Goal: Task Accomplishment & Management: Complete application form

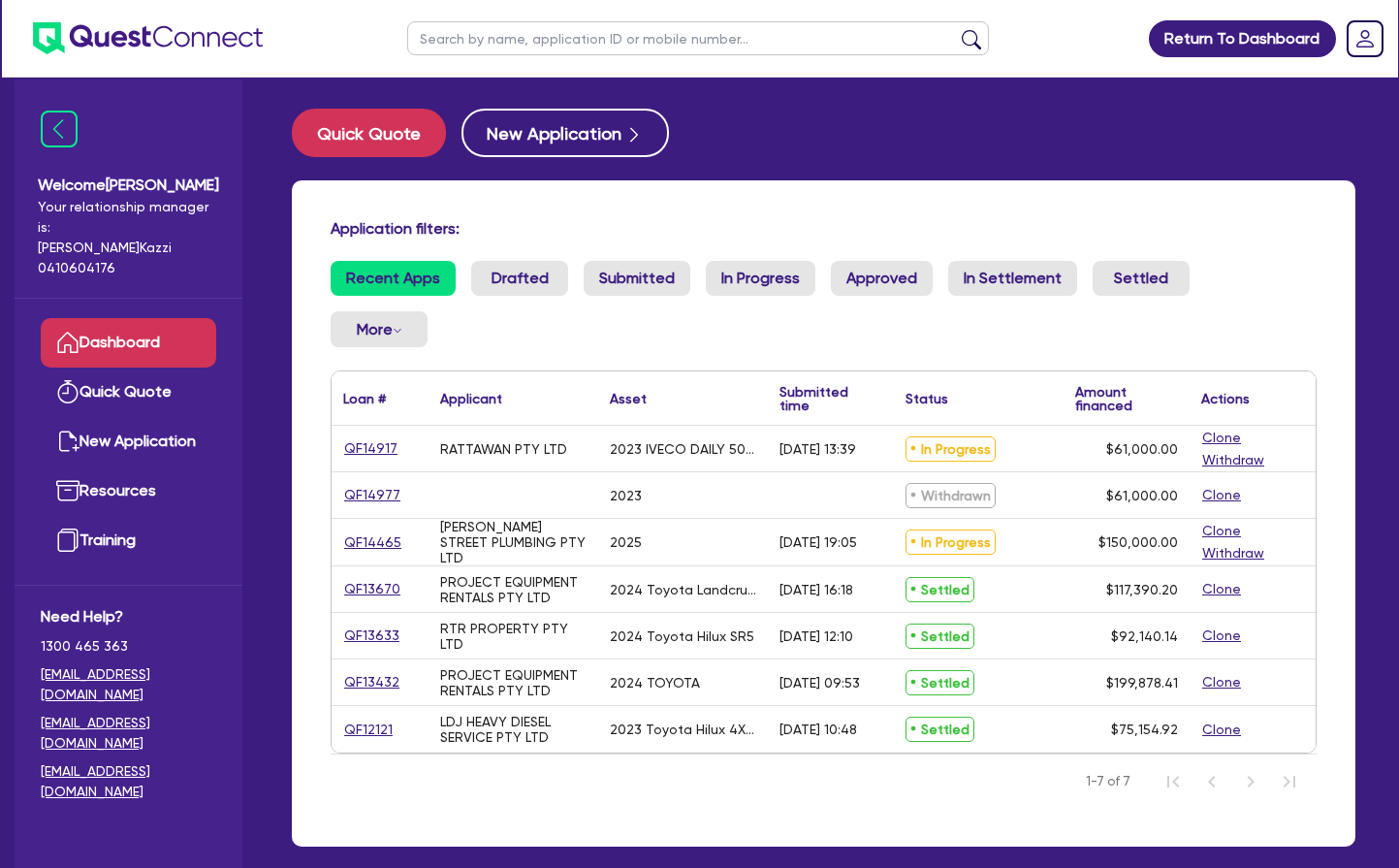
click at [371, 447] on link "QF14917" at bounding box center [370, 448] width 55 height 22
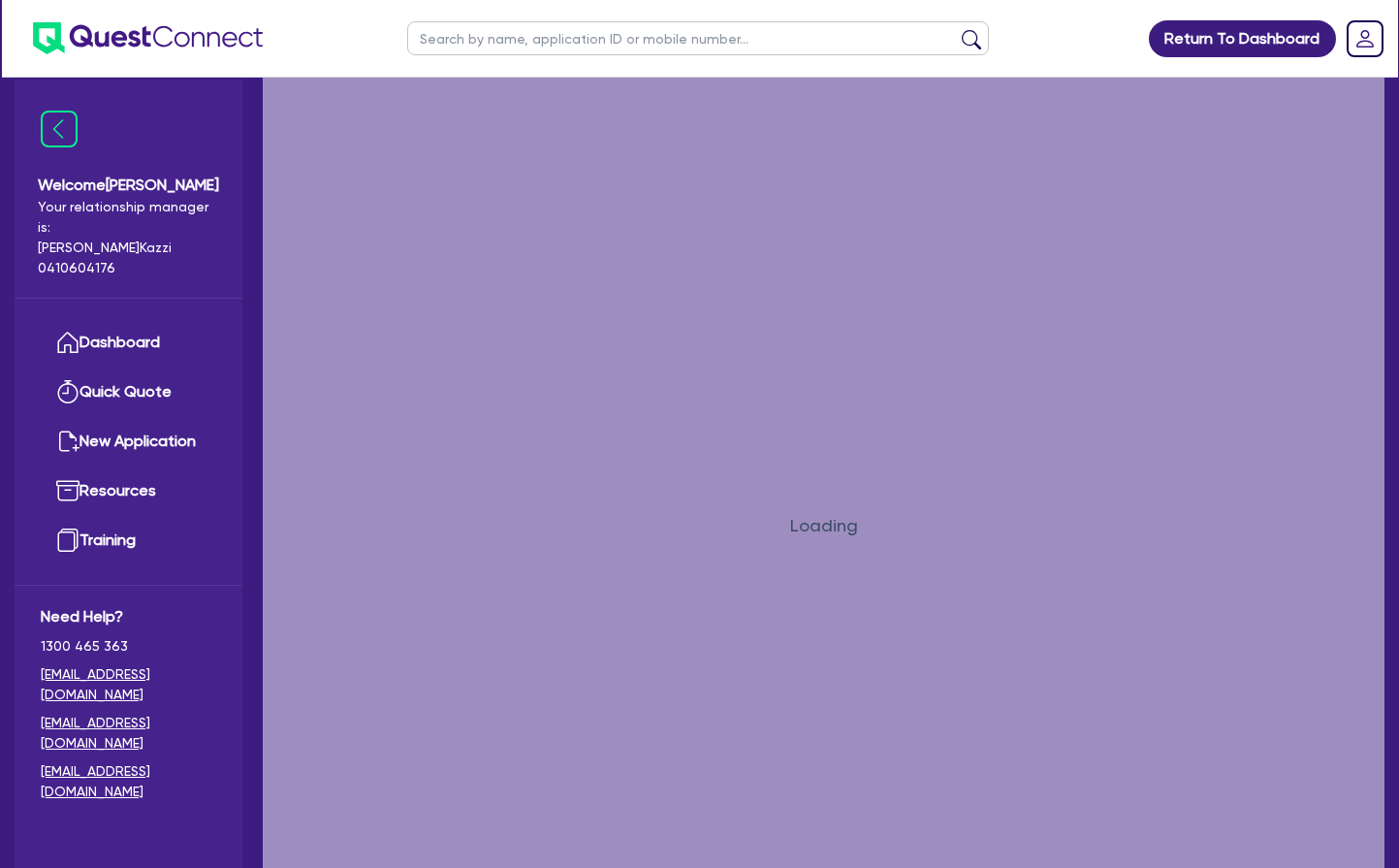
select select "CARS_AND_LIGHT_TRUCKS"
select select "VANS_AND_UTES"
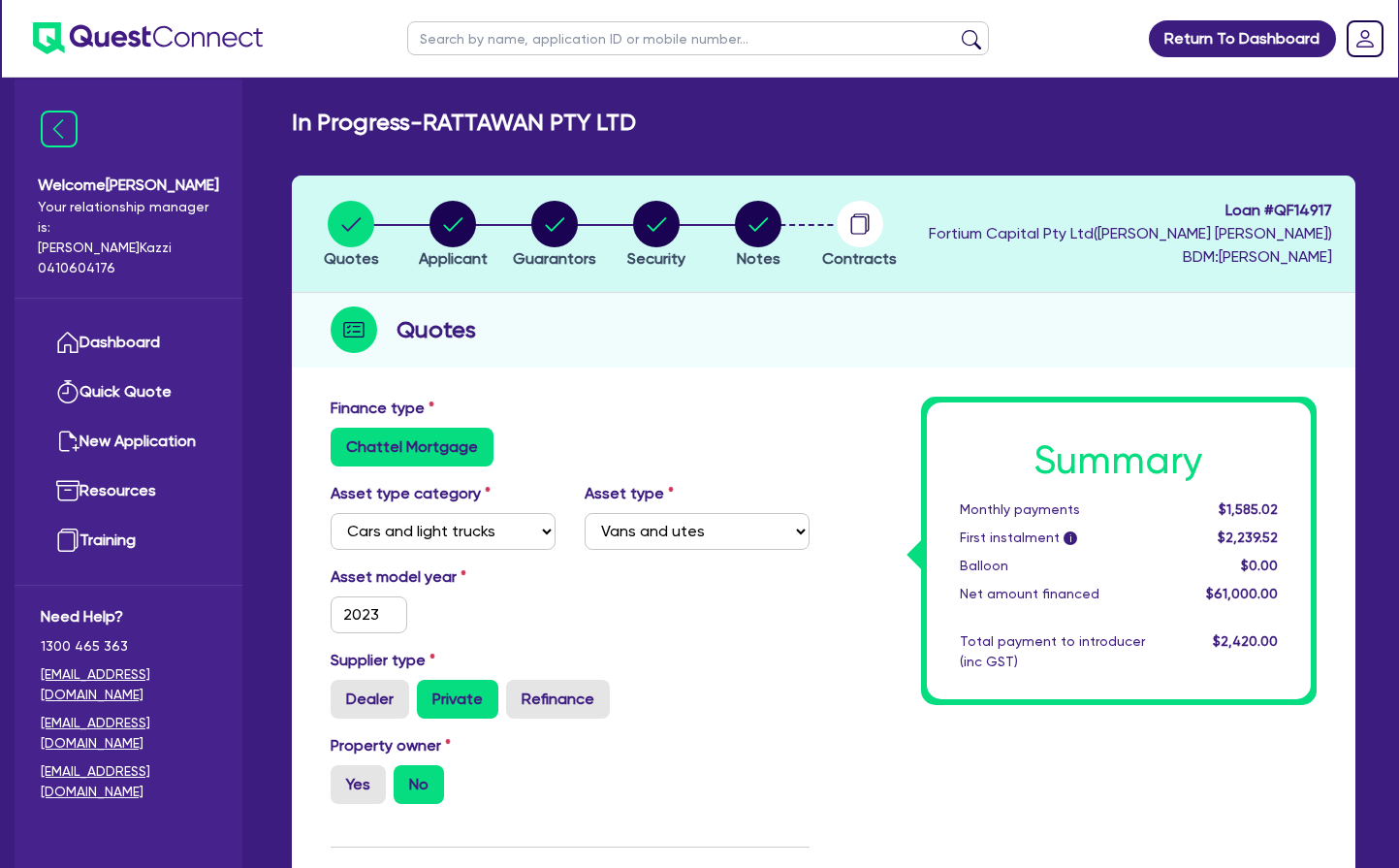
click at [755, 222] on circle "button" at bounding box center [757, 223] width 47 height 47
select select "Quest Finance - Own Book"
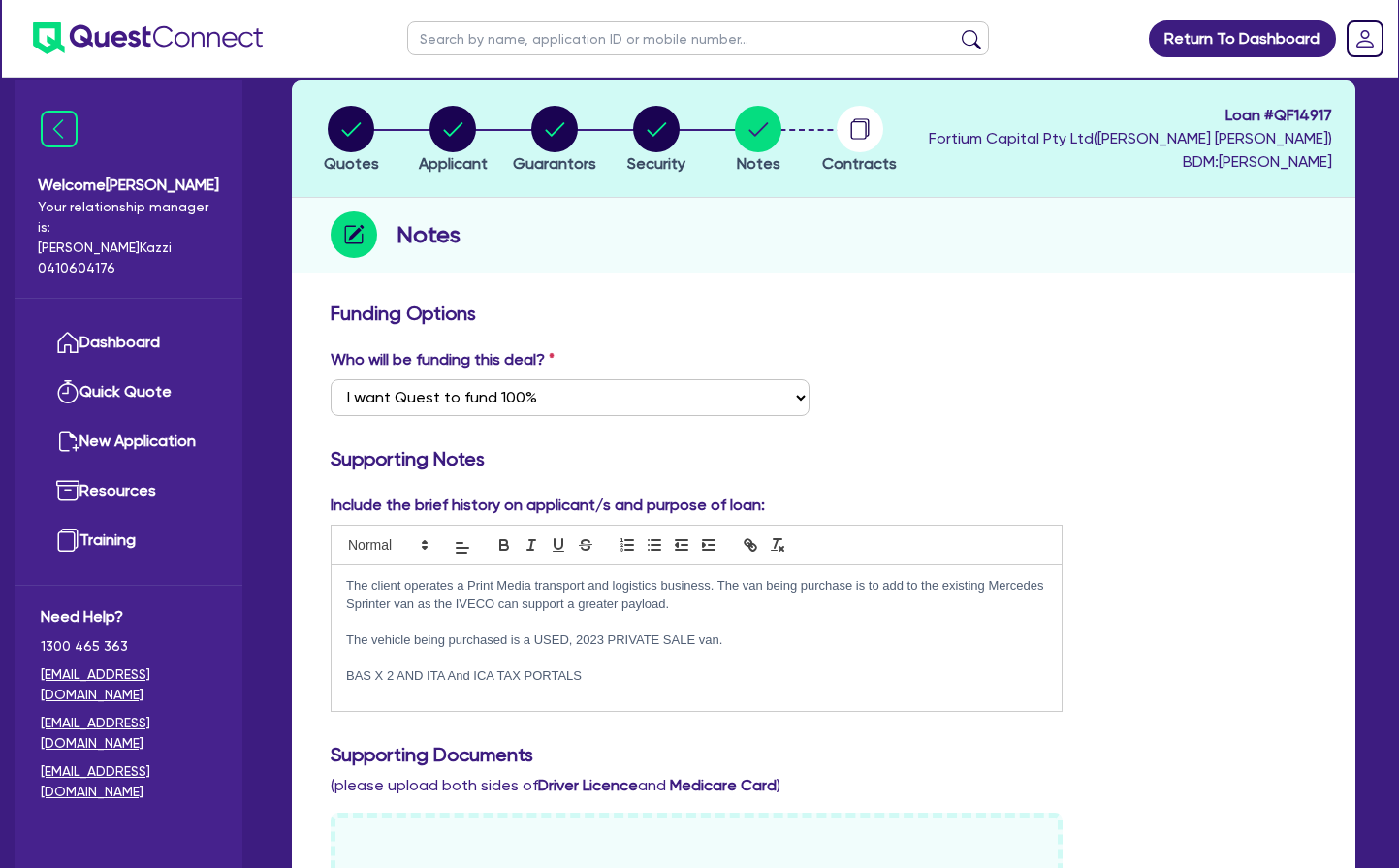
scroll to position [96, 0]
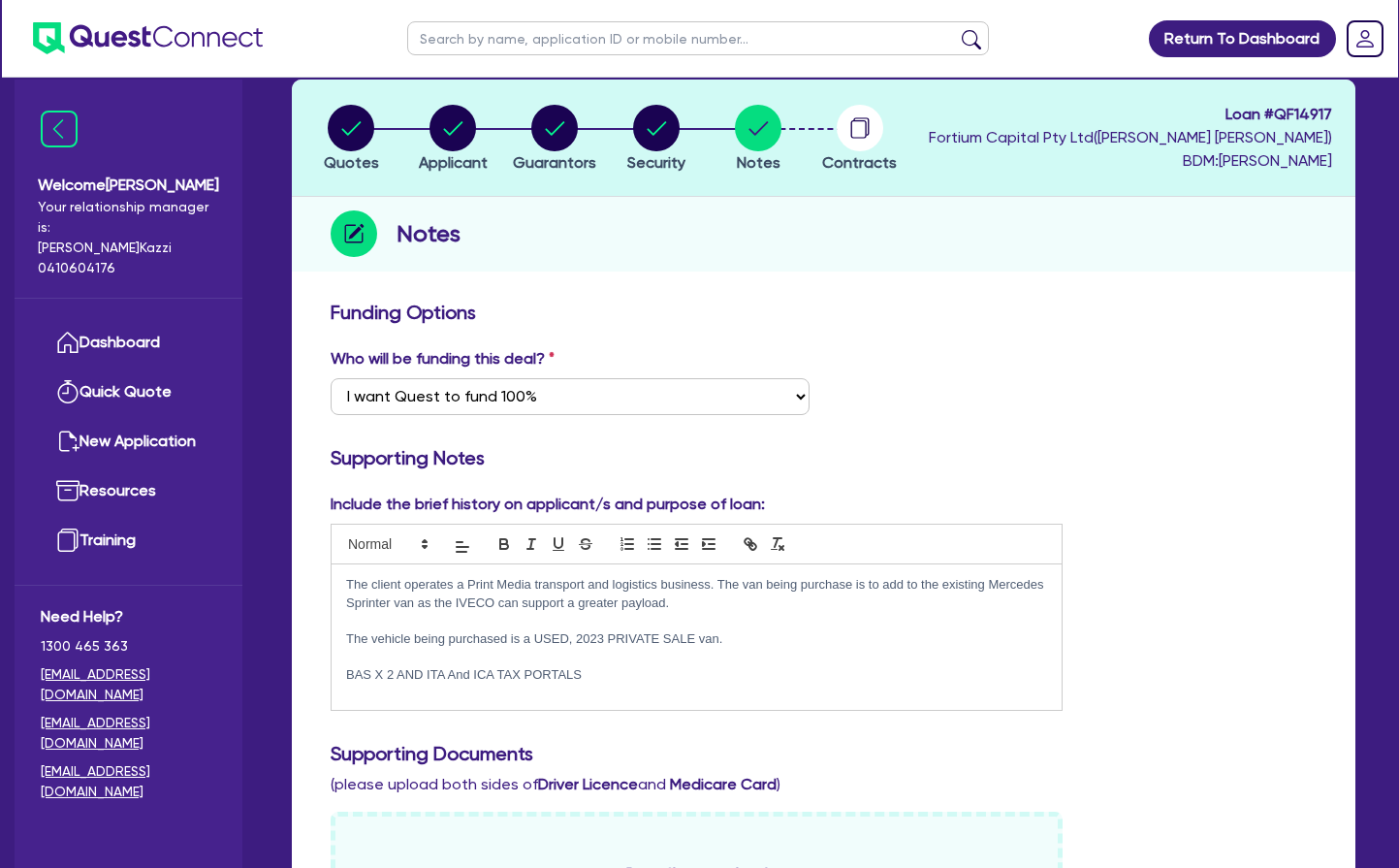
click at [356, 690] on div "The client operates a Print Media transport and logistics business. The van bei…" at bounding box center [697, 637] width 730 height 146
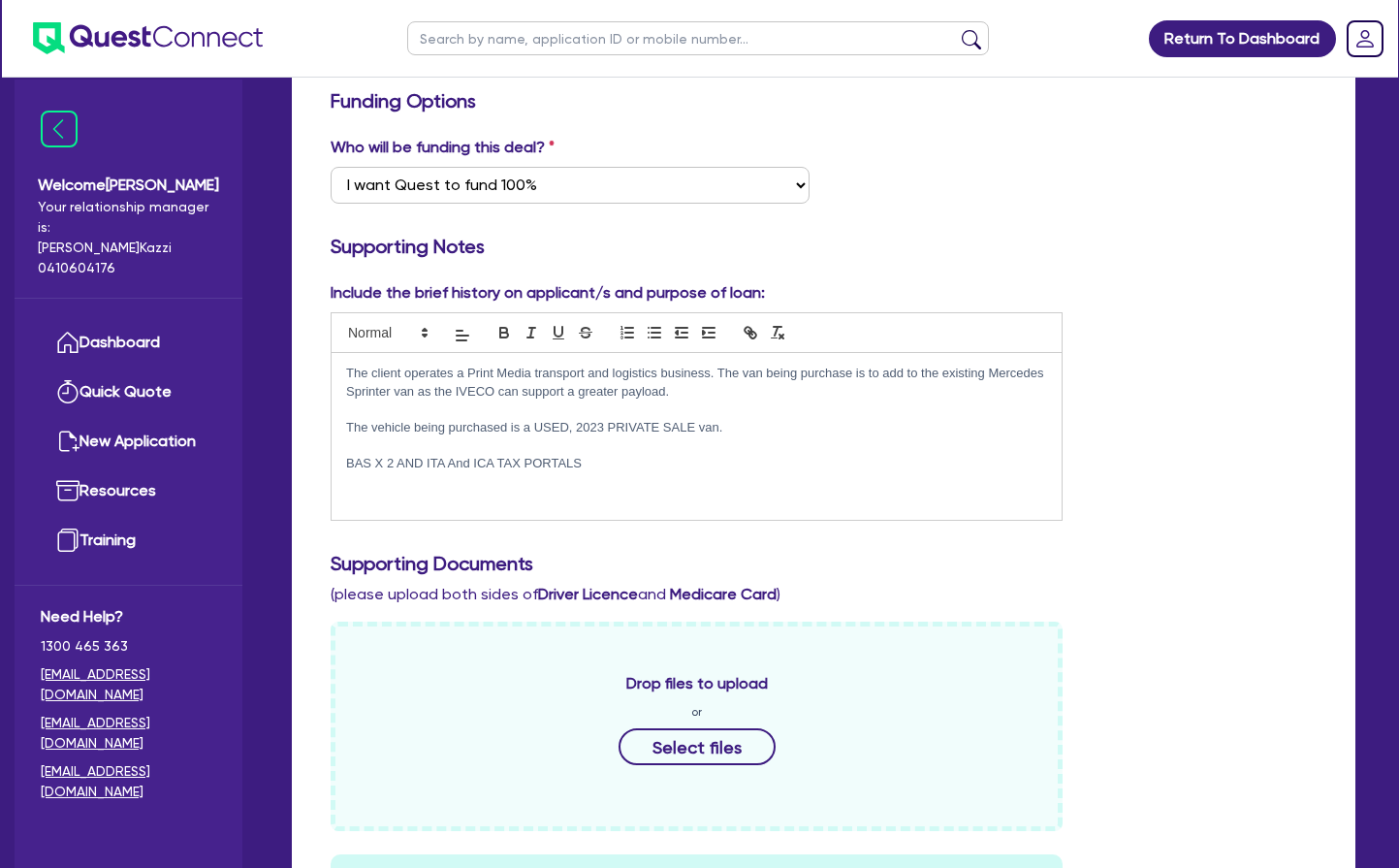
scroll to position [306, 0]
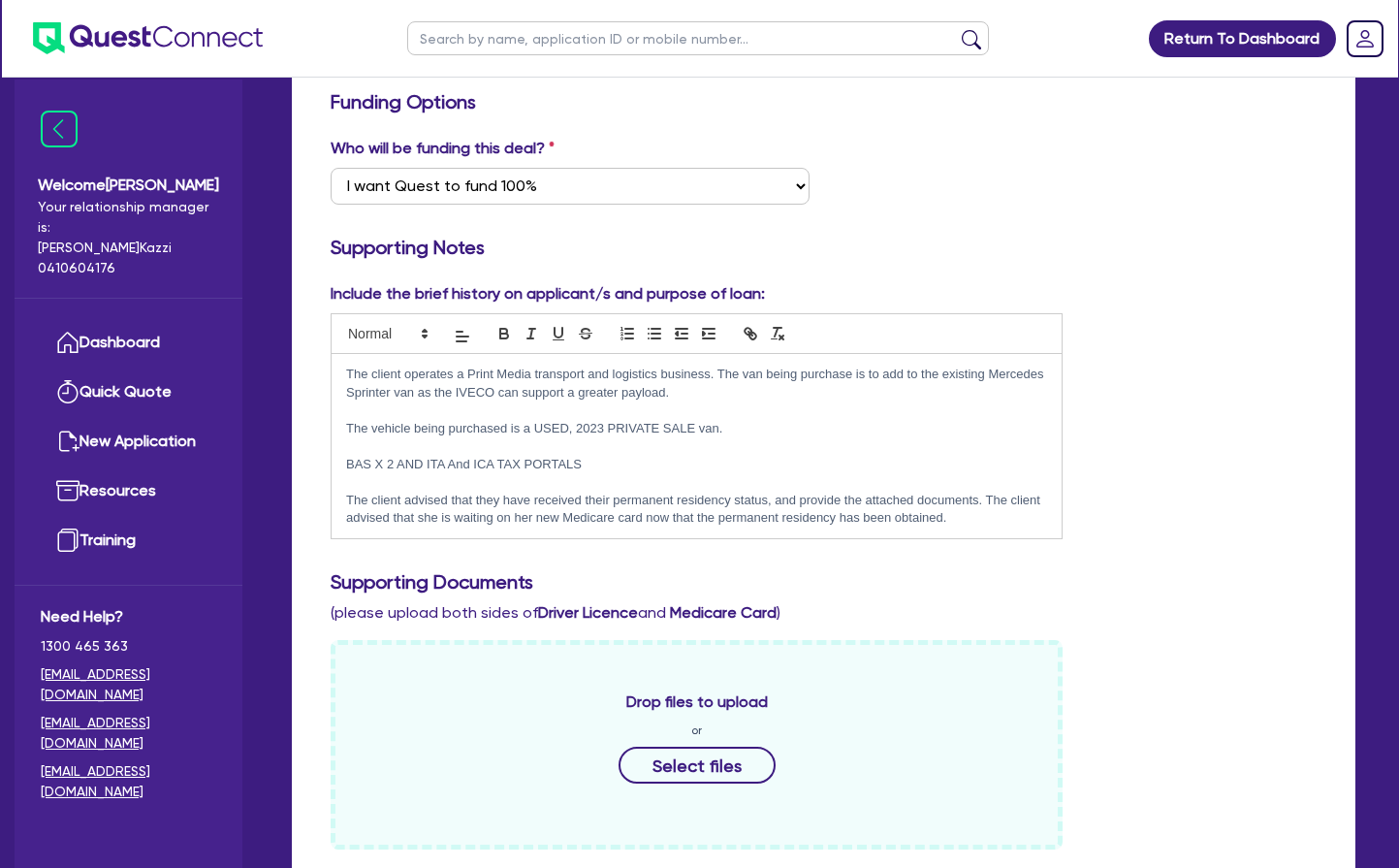
click at [767, 496] on p "The client advised that they have received their permanent residency status, an…" at bounding box center [697, 510] width 700 height 36
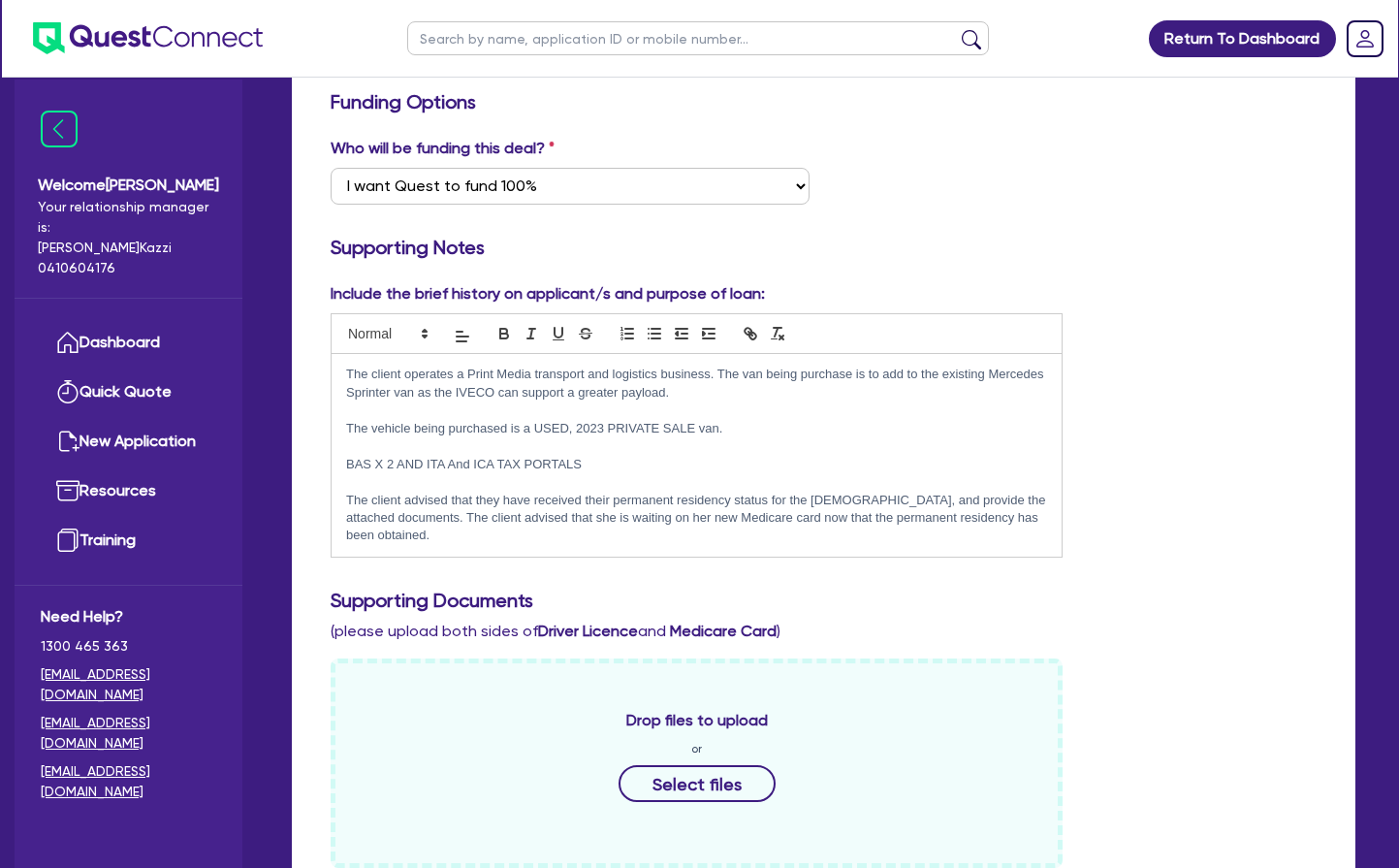
click at [406, 496] on p "The client advised that they have received their permanent residency status for…" at bounding box center [697, 518] width 700 height 53
drag, startPoint x: 798, startPoint y: 494, endPoint x: 807, endPoint y: 548, distance: 54.7
click at [797, 494] on p "The client has been in [GEOGRAPHIC_DATA] for 12 years now, and has advised that…" at bounding box center [697, 518] width 700 height 53
click at [855, 496] on p "The client has been in [GEOGRAPHIC_DATA] for 12 years now, and has advised that…" at bounding box center [697, 518] width 700 height 53
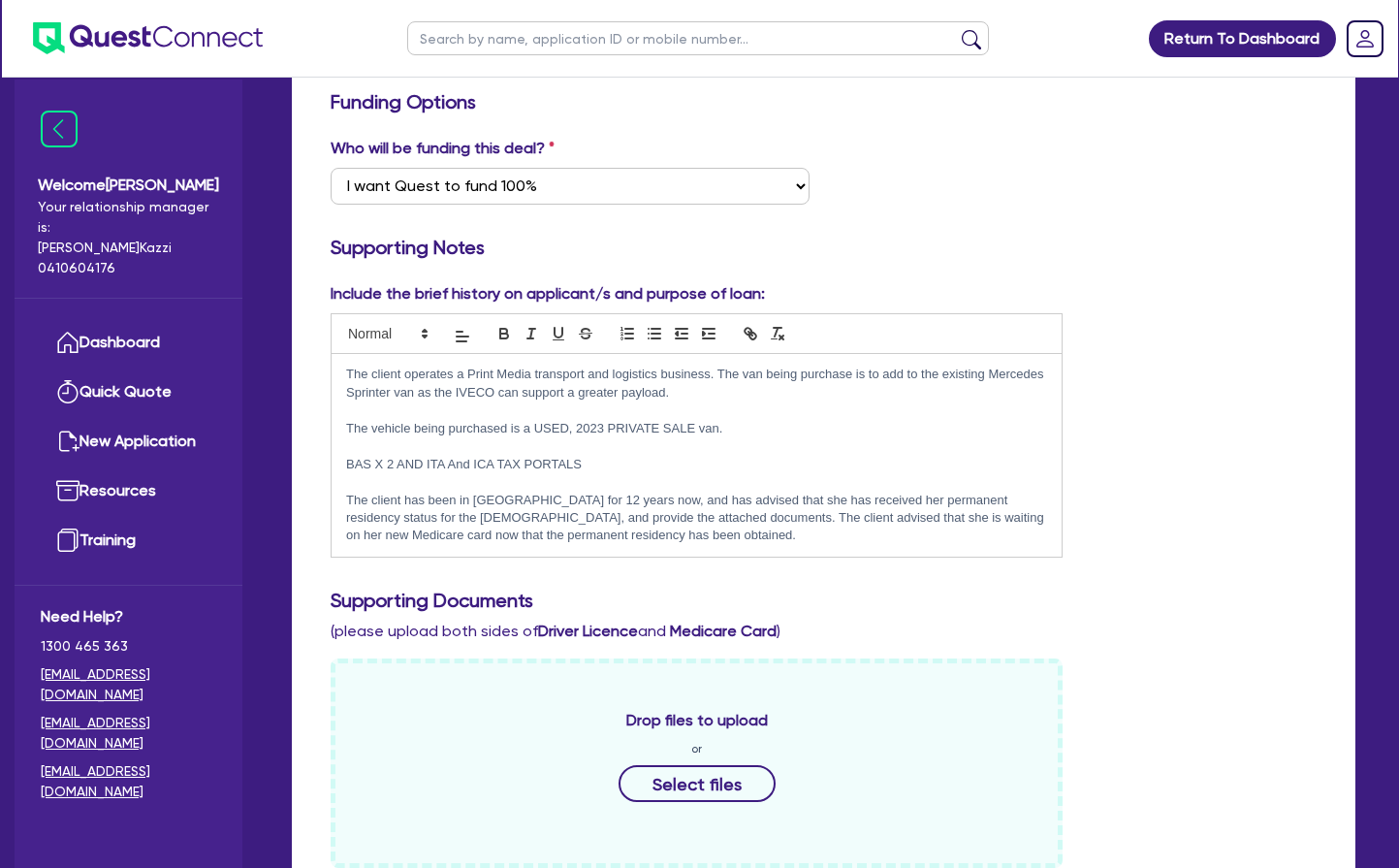
drag, startPoint x: 1041, startPoint y: 495, endPoint x: 1040, endPoint y: 554, distance: 59.0
click at [1041, 495] on p "The client has been in [GEOGRAPHIC_DATA] for 12 years now, and has advised that…" at bounding box center [697, 518] width 700 height 53
click at [704, 515] on p "The client has been in [GEOGRAPHIC_DATA] for 12 years now, and has advised that…" at bounding box center [697, 518] width 700 height 53
click at [891, 530] on p "The client has been in [GEOGRAPHIC_DATA] for 12 years now, and has advised that…" at bounding box center [697, 518] width 700 height 53
drag, startPoint x: 545, startPoint y: 497, endPoint x: 551, endPoint y: 540, distance: 43.4
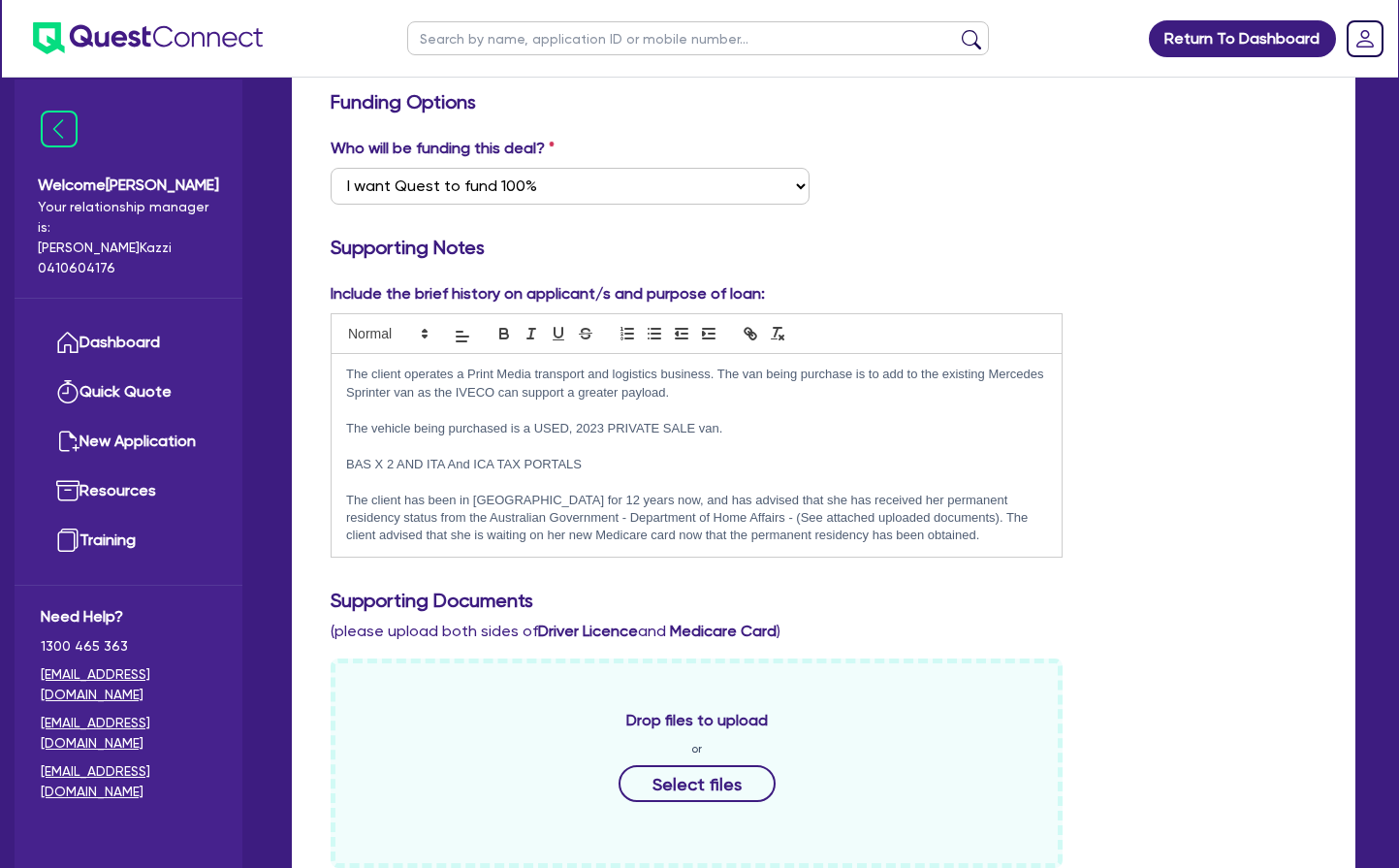
click at [545, 497] on p "The client has been in [GEOGRAPHIC_DATA] for 12 years now, and has advised that…" at bounding box center [697, 518] width 700 height 53
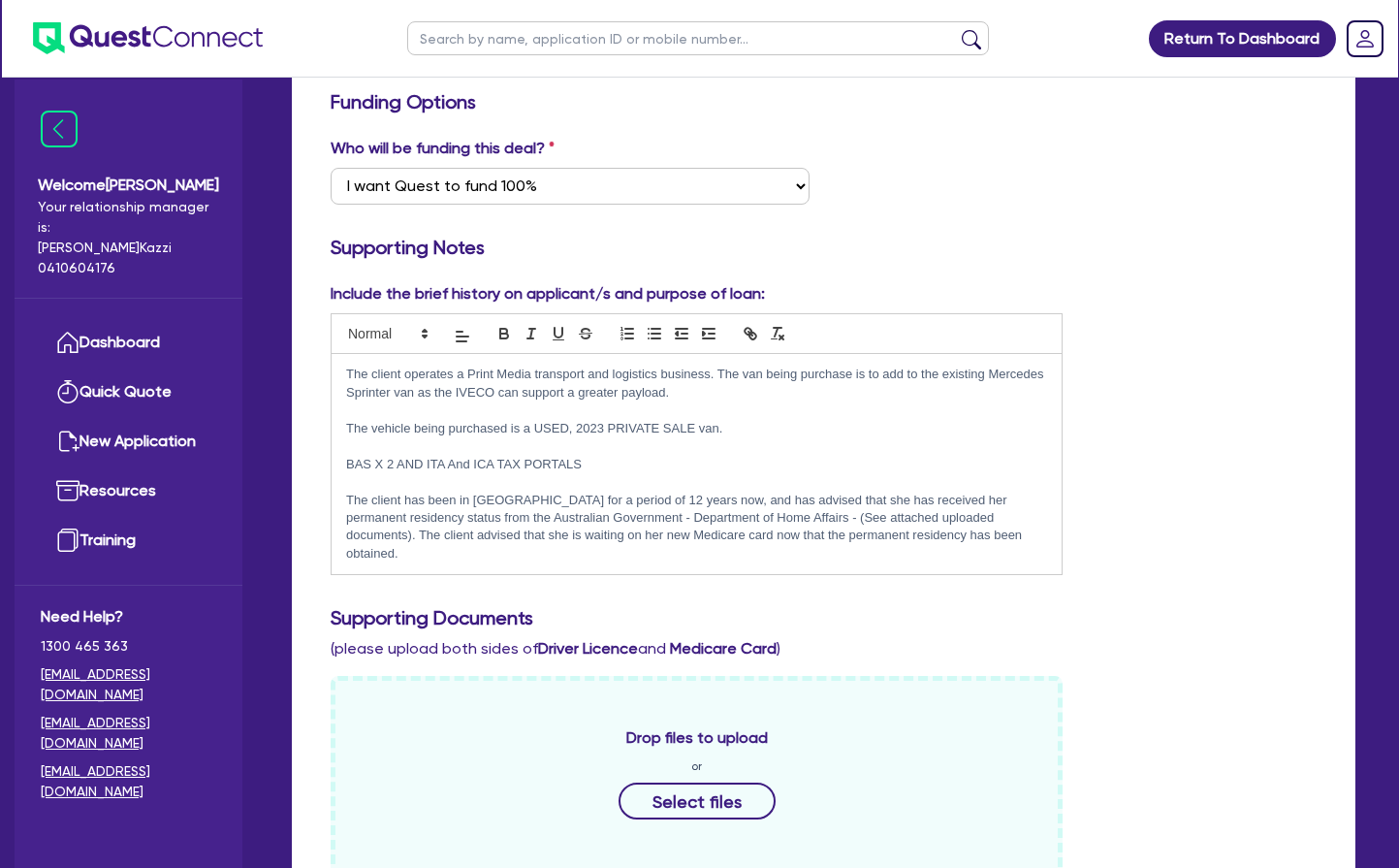
click at [673, 497] on p "The client has been in [GEOGRAPHIC_DATA] for a period of 12 years now, and has …" at bounding box center [697, 528] width 700 height 72
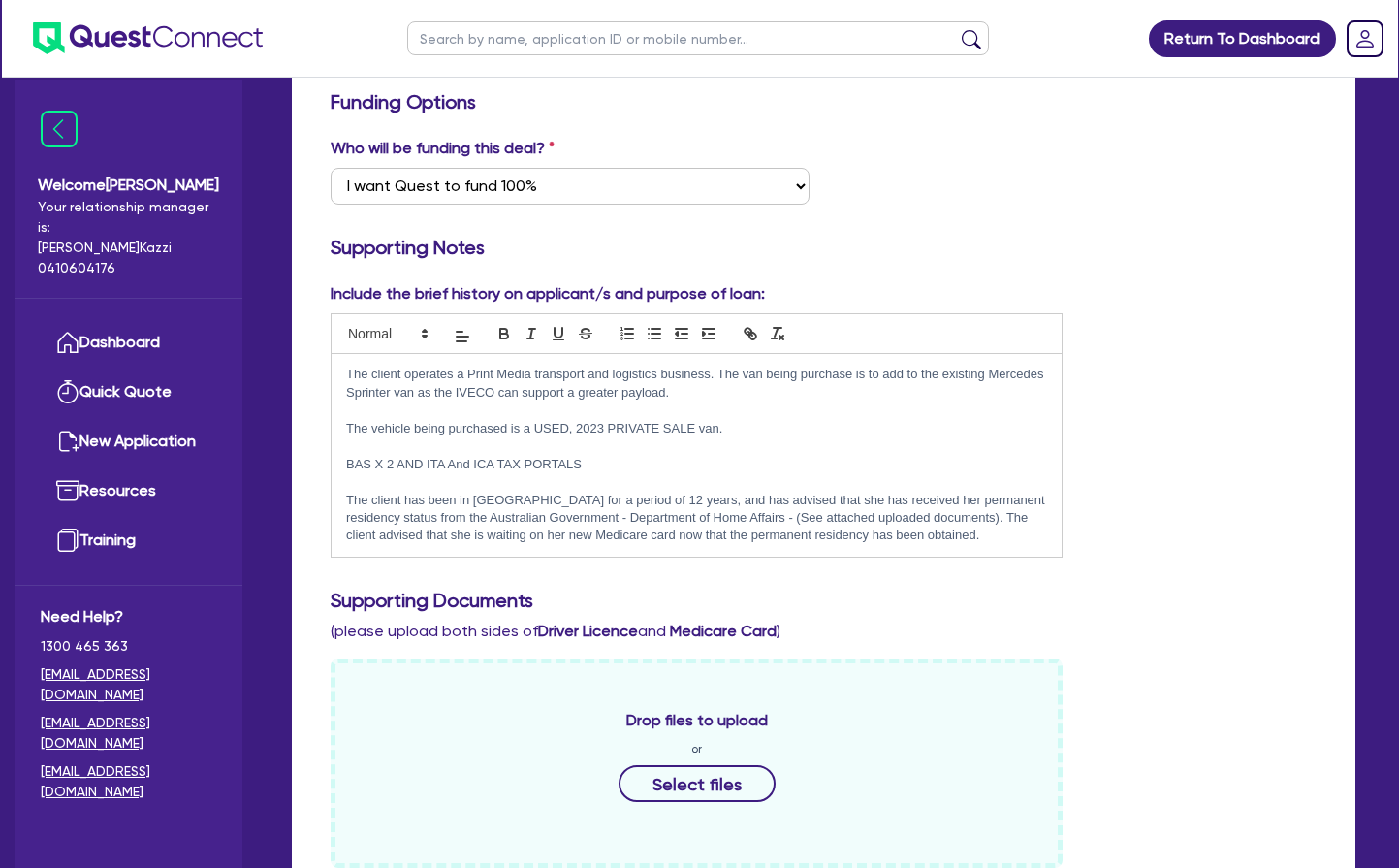
click at [625, 531] on p "The client has been in [GEOGRAPHIC_DATA] for a period of 12 years, and has advi…" at bounding box center [697, 518] width 700 height 53
click at [954, 532] on p "The client has been in [GEOGRAPHIC_DATA] for a period of 12 years, and has advi…" at bounding box center [697, 518] width 700 height 53
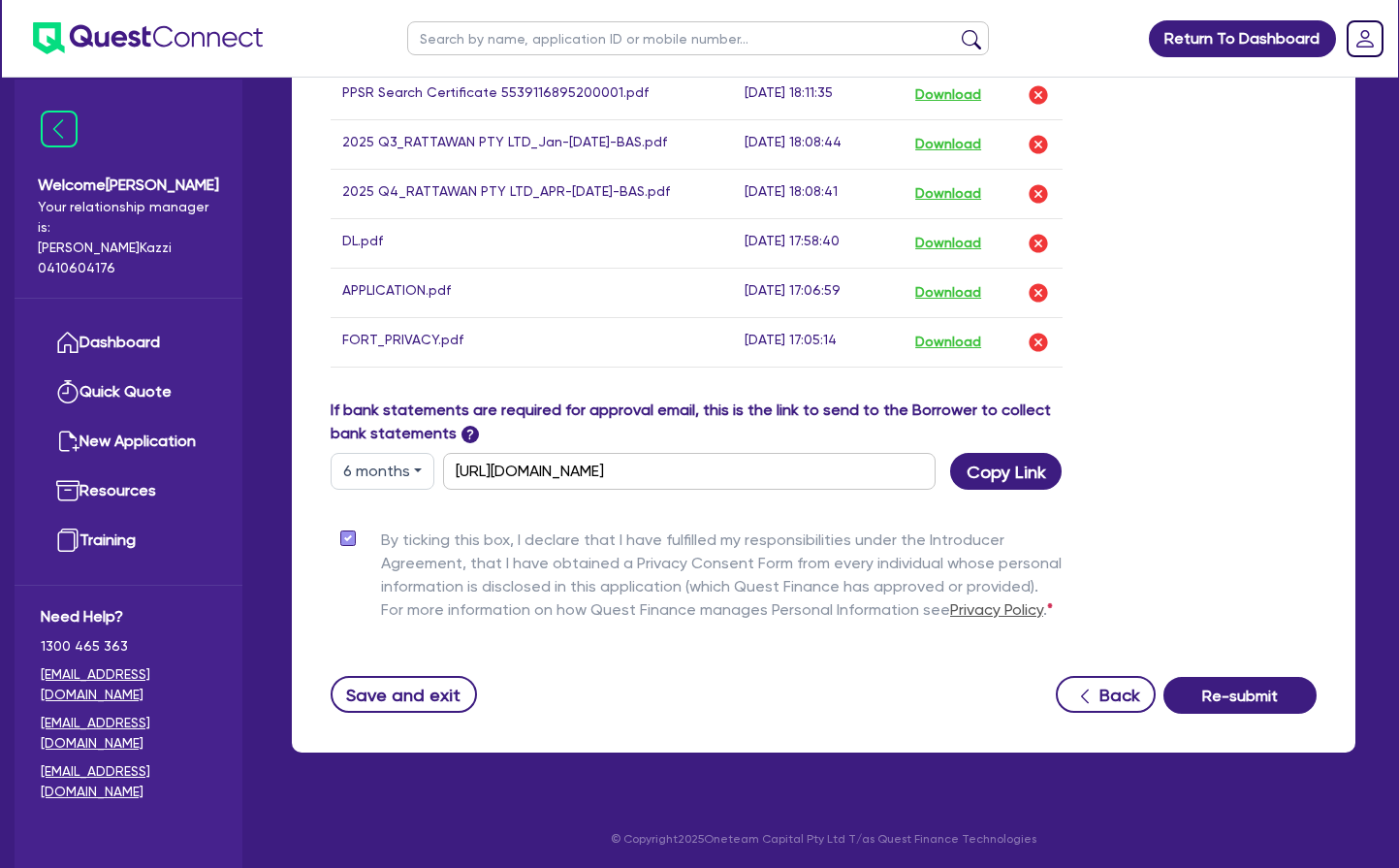
scroll to position [1367, 0]
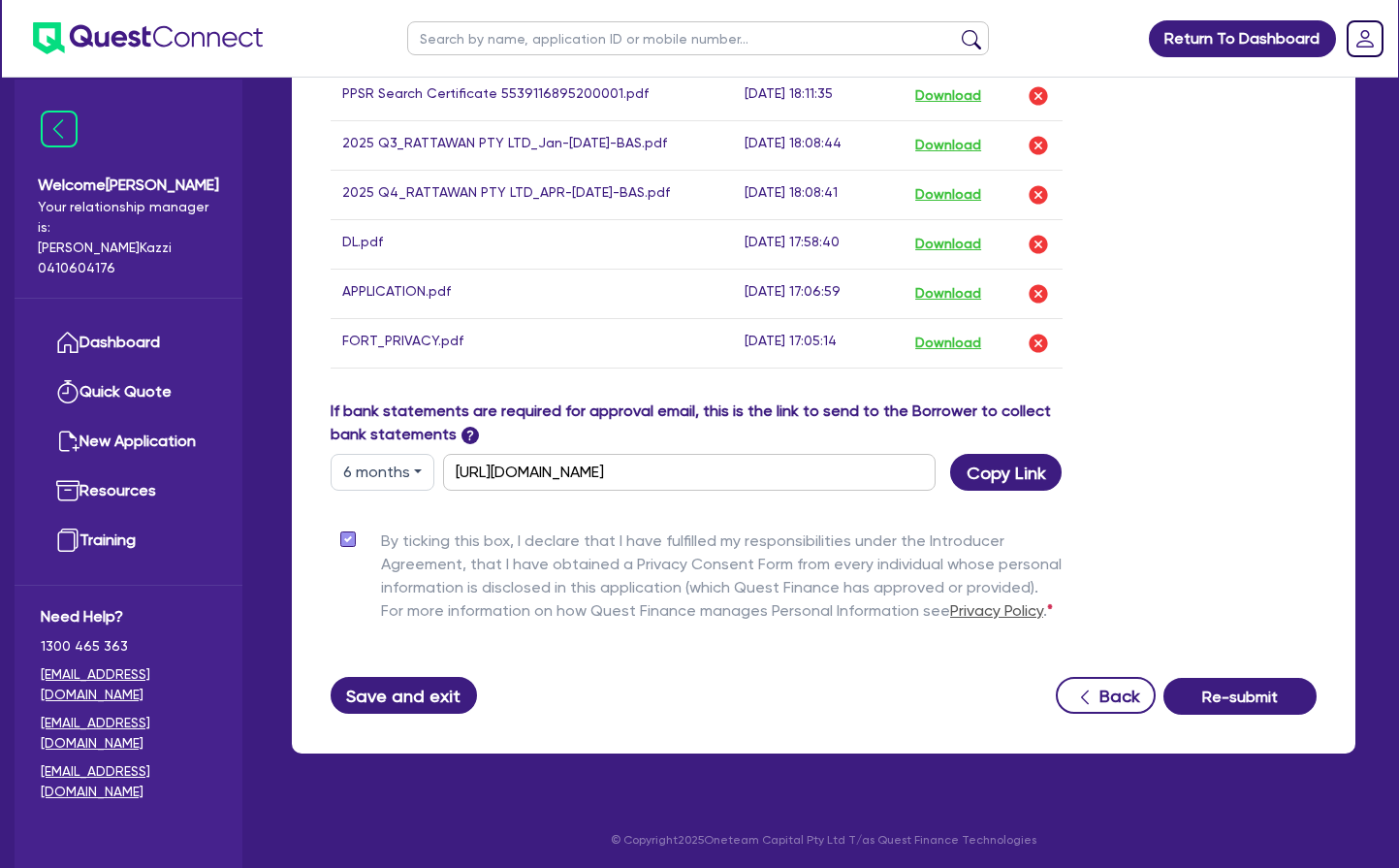
click at [410, 689] on button "Save and exit" at bounding box center [403, 694] width 147 height 37
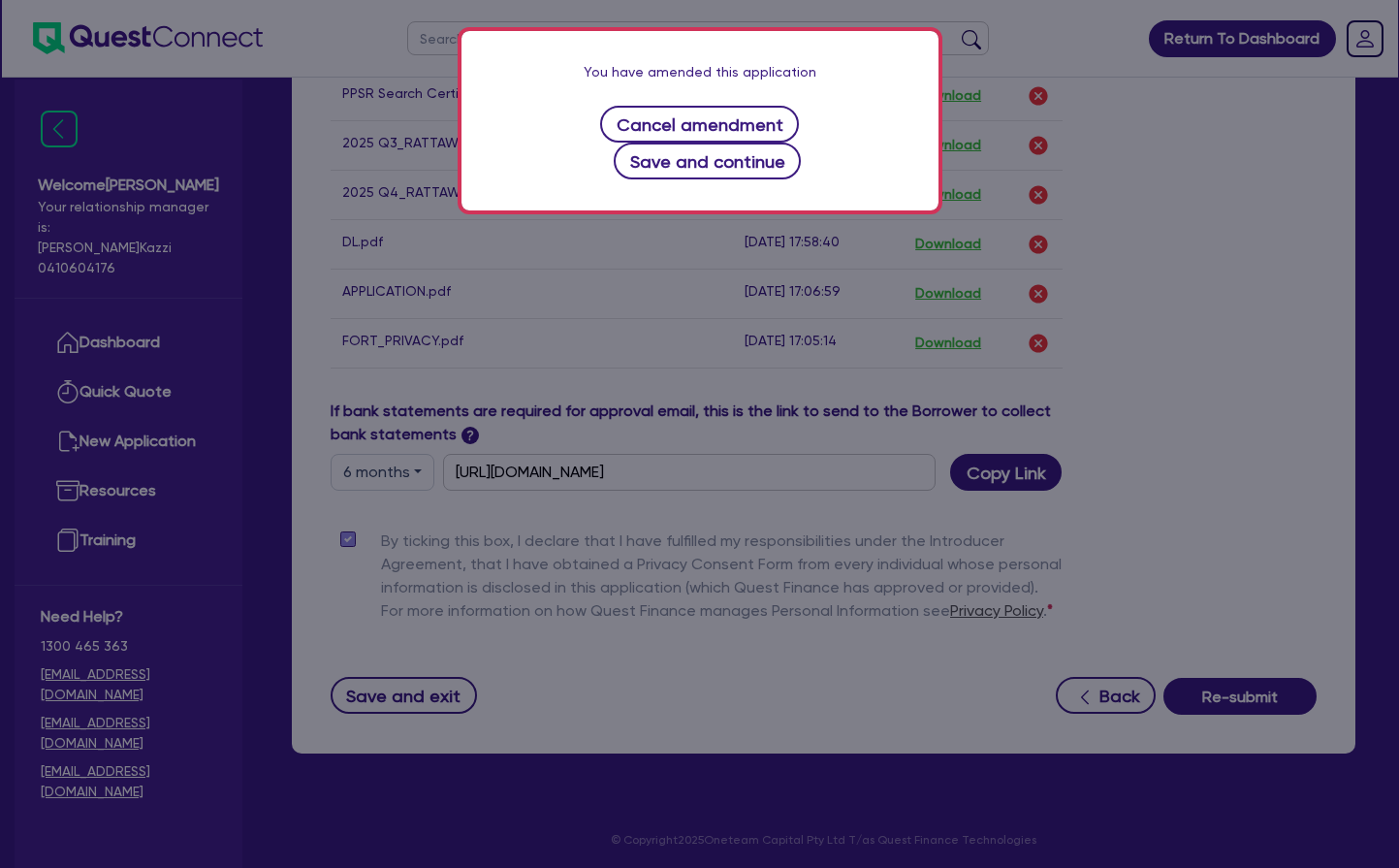
click at [718, 163] on button "Save and continue" at bounding box center [707, 161] width 188 height 37
